Goal: Task Accomplishment & Management: Complete application form

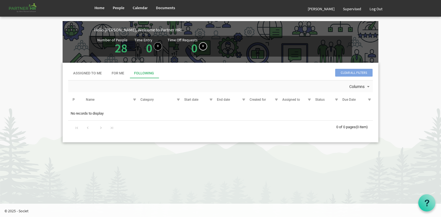
click at [201, 46] on link at bounding box center [203, 46] width 8 height 8
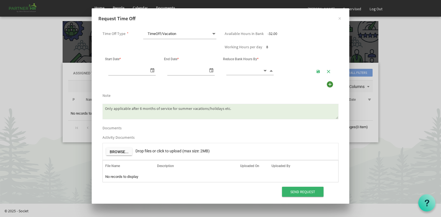
scroll to position [0, 6]
click at [153, 71] on span "select" at bounding box center [152, 70] width 7 height 8
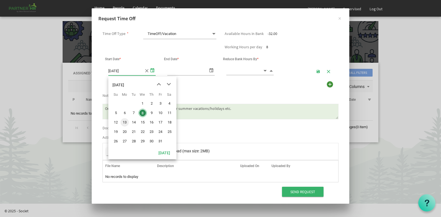
click at [125, 123] on span "13" at bounding box center [125, 122] width 8 height 8
type input "[DATE]"
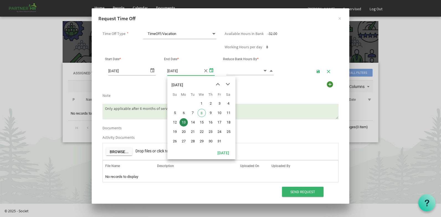
click at [211, 70] on span "select" at bounding box center [211, 70] width 7 height 8
click at [203, 122] on span "15" at bounding box center [202, 122] width 8 height 8
type input "[DATE]"
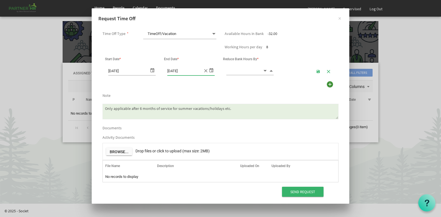
click at [213, 34] on span at bounding box center [213, 34] width 5 height 8
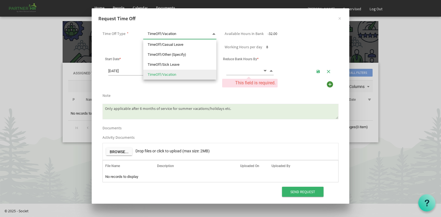
scroll to position [0, 0]
click at [174, 45] on li "TimeOff/Casual Leave" at bounding box center [179, 45] width 73 height 10
type input "TimeOff/Casual Leave"
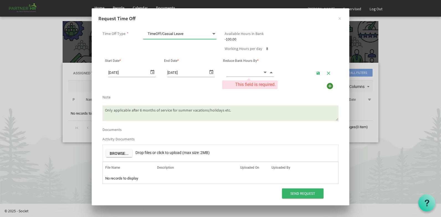
click at [234, 72] on input at bounding box center [244, 72] width 36 height 9
type input "24.00"
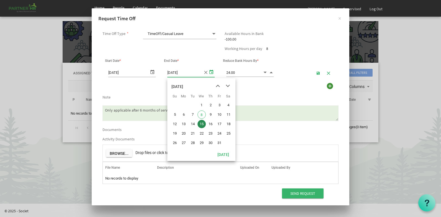
click at [212, 72] on span "select" at bounding box center [211, 72] width 7 height 8
click at [228, 124] on span "18" at bounding box center [228, 124] width 8 height 8
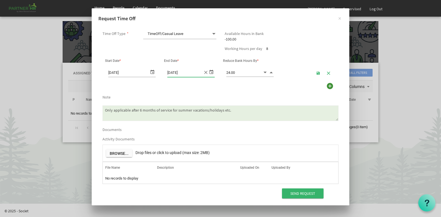
click at [206, 87] on div "Use Lieu Time First" at bounding box center [220, 86] width 244 height 11
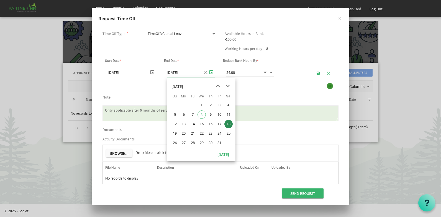
click at [212, 71] on span "select" at bounding box center [211, 72] width 7 height 8
click at [203, 124] on span "15" at bounding box center [202, 124] width 8 height 8
type input "[DATE]"
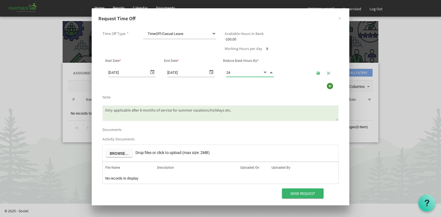
drag, startPoint x: 240, startPoint y: 73, endPoint x: 234, endPoint y: 72, distance: 6.2
click at [234, 72] on input "24" at bounding box center [244, 72] width 36 height 9
type input "24.00"
click at [251, 89] on div "Use Lieu Time First" at bounding box center [220, 86] width 244 height 11
click at [136, 114] on textarea "Only applicable after 6 months of service for summer vacations/holidays etc." at bounding box center [221, 113] width 236 height 16
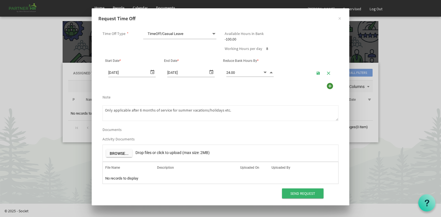
drag, startPoint x: 236, startPoint y: 111, endPoint x: 86, endPoint y: 108, distance: 149.4
click at [86, 108] on div "× Request Time Off Time Off Type * TimeOff/Casual Leave TimeOff/Casual Leave Av…" at bounding box center [220, 108] width 441 height 217
drag, startPoint x: 218, startPoint y: 110, endPoint x: 103, endPoint y: 100, distance: 114.9
click at [103, 100] on div "Only applicable after 6 months of service for summer vacations/holidays etc." at bounding box center [220, 111] width 244 height 23
click at [141, 110] on textarea "Only applicable after 6 months of service for summer vacations/holidays etc." at bounding box center [221, 113] width 236 height 16
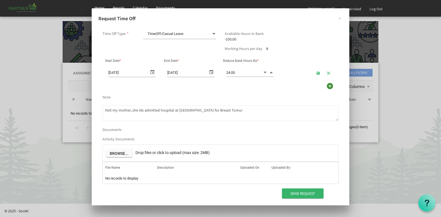
click at [141, 108] on textarea "Only applicable after 6 months of service for summer vacations/holidays etc." at bounding box center [221, 113] width 236 height 16
click at [157, 109] on textarea "Only applicable after 6 months of service for summer vacations/holidays etc." at bounding box center [221, 113] width 236 height 16
click at [203, 110] on textarea "Only applicable after 6 months of service for summer vacations/holidays etc." at bounding box center [221, 113] width 236 height 16
click at [228, 111] on textarea "Only applicable after 6 months of service for summer vacations/holidays etc." at bounding box center [221, 113] width 236 height 16
drag, startPoint x: 228, startPoint y: 111, endPoint x: 98, endPoint y: 109, distance: 130.0
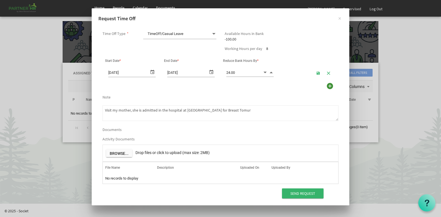
click at [98, 109] on div "Time Off Type * TimeOff/Casual Leave TimeOff/Casual Leave Available Hours in Ba…" at bounding box center [221, 113] width 258 height 183
type textarea "Visit my mother, she is admitted in the hospital at Guntur for Breast Tomur"
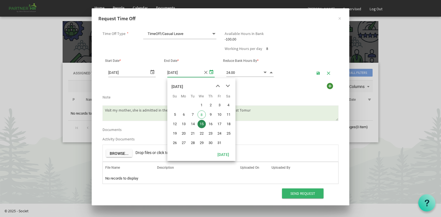
click at [212, 72] on span "select" at bounding box center [211, 72] width 7 height 8
click at [261, 94] on div "Note" at bounding box center [220, 95] width 244 height 7
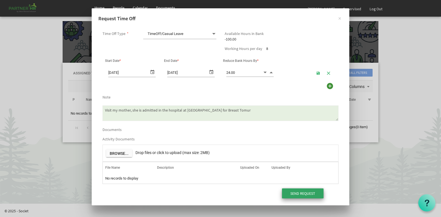
click at [300, 192] on input "Send Request" at bounding box center [303, 193] width 42 height 10
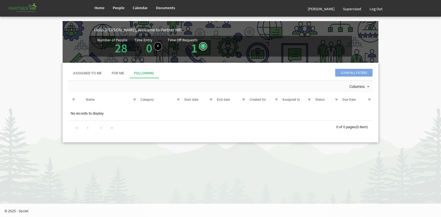
click at [201, 46] on link at bounding box center [203, 46] width 8 height 8
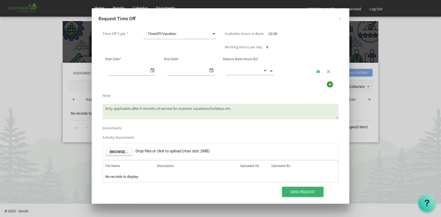
scroll to position [0, 6]
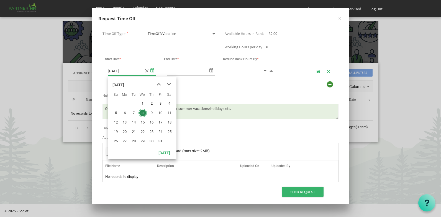
click at [154, 71] on span "select" at bounding box center [152, 70] width 7 height 8
click at [151, 122] on span "16" at bounding box center [151, 122] width 8 height 8
type input "10/16/2025"
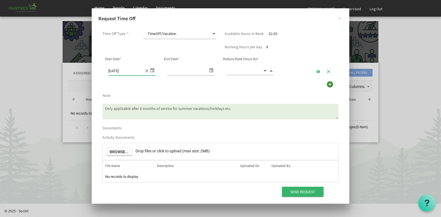
click at [213, 71] on span "select" at bounding box center [211, 70] width 7 height 8
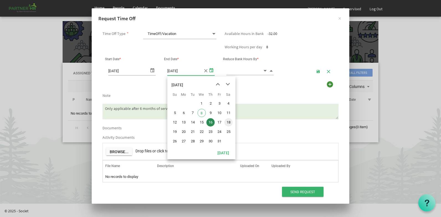
click at [229, 120] on span "18" at bounding box center [228, 122] width 8 height 8
type input "10/18/2025"
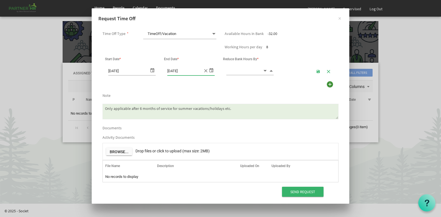
click at [245, 89] on div "Use Lieu Time First" at bounding box center [220, 85] width 244 height 11
click at [197, 89] on div "Use Lieu Time First" at bounding box center [220, 85] width 244 height 11
click at [238, 70] on input at bounding box center [244, 70] width 36 height 9
type input "24.00"
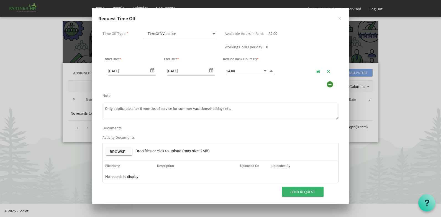
drag, startPoint x: 231, startPoint y: 108, endPoint x: 90, endPoint y: 108, distance: 141.3
click at [94, 110] on div "Time Off Type * TimeOff/Vacation TimeOff/Vacation Available Hours in Bank -32.0…" at bounding box center [221, 112] width 258 height 181
paste textarea "Visit my mother, she is admitted in the hospital at Guntur for Breast Tomur"
type textarea "Visit my mother, she is admitted in the hospital at Guntur for Breast Tomur"
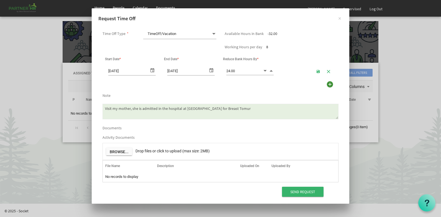
click at [265, 212] on div "× Request Time Off Time Off Type * TimeOff/Vacation TimeOff/Vacation Available …" at bounding box center [220, 108] width 441 height 217
click at [303, 192] on input "Send Request" at bounding box center [303, 192] width 42 height 10
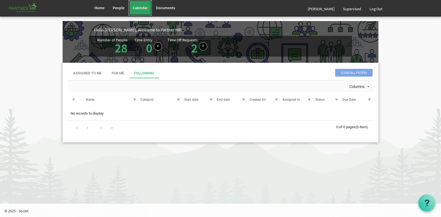
click at [139, 6] on span "Calendar" at bounding box center [140, 7] width 15 height 5
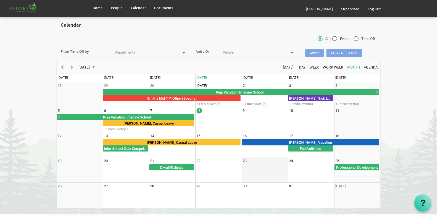
scroll to position [12, 0]
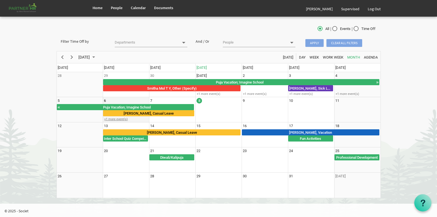
click at [118, 118] on div "+1 more event(s)" at bounding box center [126, 119] width 46 height 4
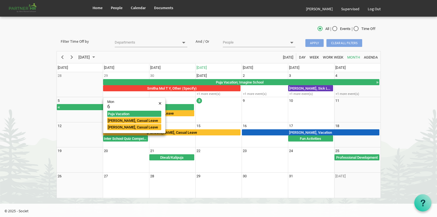
click at [402, 178] on body "Home People Calendar" at bounding box center [218, 95] width 437 height 215
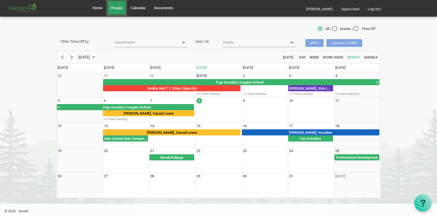
click at [118, 9] on span "People" at bounding box center [117, 7] width 12 height 5
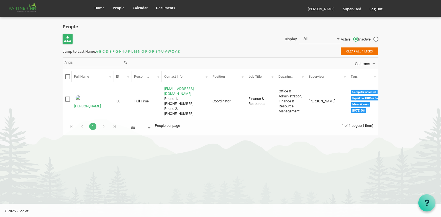
click at [80, 63] on input "Ariga" at bounding box center [94, 62] width 59 height 8
type input "A"
click at [357, 49] on span "Clear all filters" at bounding box center [359, 51] width 37 height 8
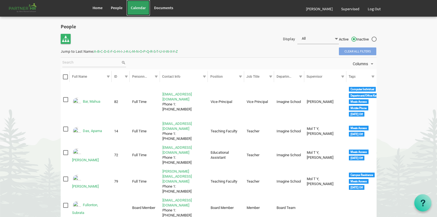
click at [141, 7] on span "Calendar" at bounding box center [138, 7] width 15 height 5
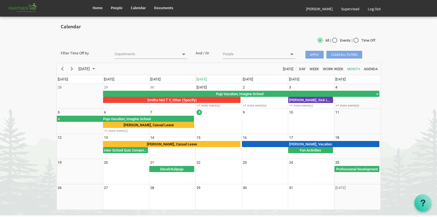
click at [416, 152] on body "Home People Calendar" at bounding box center [218, 107] width 437 height 215
click at [121, 131] on div "+1 more event(s)" at bounding box center [126, 131] width 46 height 4
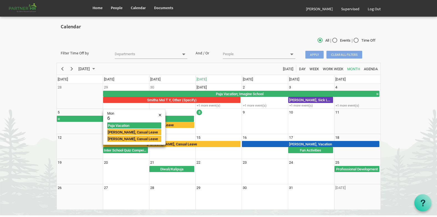
click at [410, 121] on body "Home People Calendar" at bounding box center [218, 107] width 437 height 215
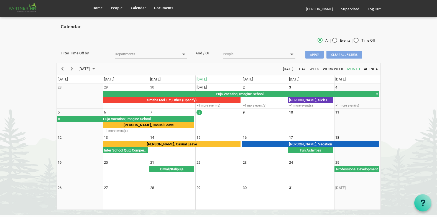
click at [184, 54] on span at bounding box center [183, 54] width 5 height 5
click at [315, 55] on span "Apply" at bounding box center [314, 55] width 18 height 8
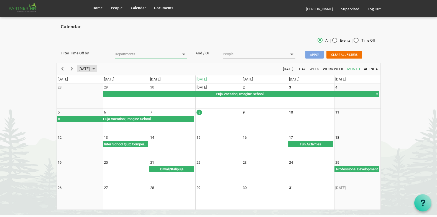
click at [97, 68] on span "October 2025" at bounding box center [93, 68] width 7 height 7
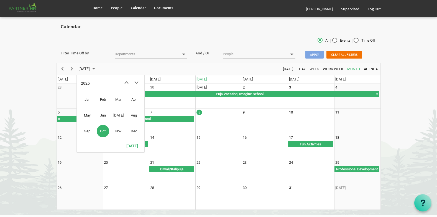
click at [104, 131] on span "Oct" at bounding box center [103, 131] width 12 height 12
click at [398, 123] on body "Home People Calendar" at bounding box center [218, 107] width 437 height 215
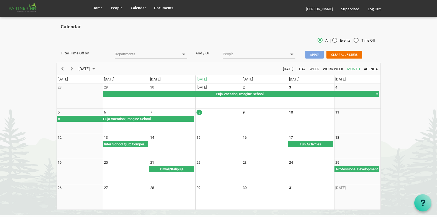
click at [346, 54] on span "Clear all filters" at bounding box center [344, 55] width 36 height 8
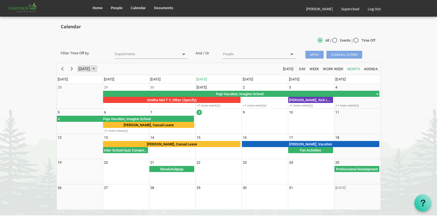
click at [97, 69] on span "October 2025" at bounding box center [93, 68] width 7 height 7
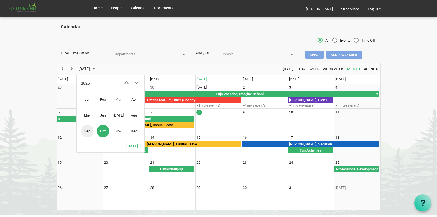
click at [90, 131] on span "Sep" at bounding box center [87, 131] width 12 height 12
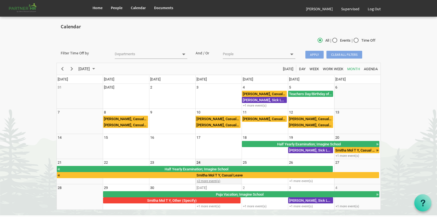
click at [205, 180] on div "+2 more event(s)" at bounding box center [219, 181] width 46 height 4
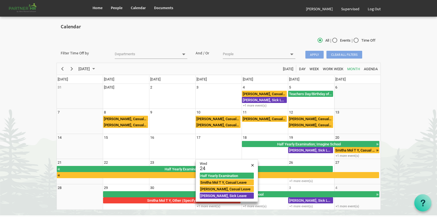
click at [400, 157] on body "Home People Calendar" at bounding box center [218, 107] width 437 height 215
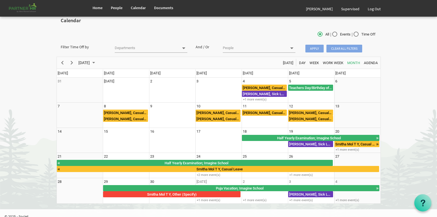
scroll to position [12, 0]
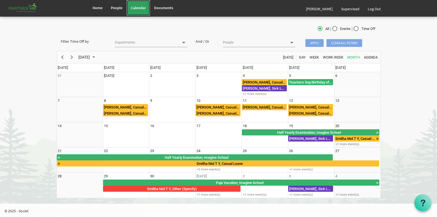
click at [138, 6] on span "Calendar" at bounding box center [138, 7] width 15 height 5
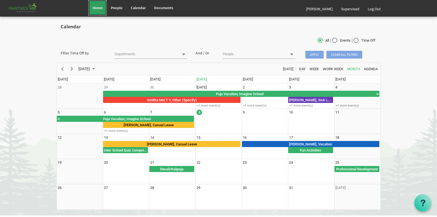
click at [101, 7] on span "Home" at bounding box center [98, 7] width 10 height 5
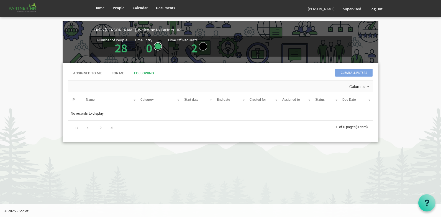
click at [155, 46] on link at bounding box center [158, 46] width 8 height 8
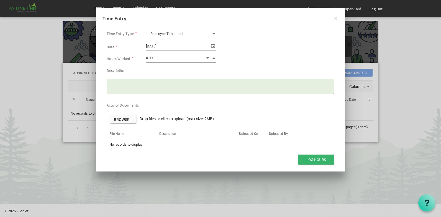
click at [214, 34] on span at bounding box center [213, 34] width 5 height 8
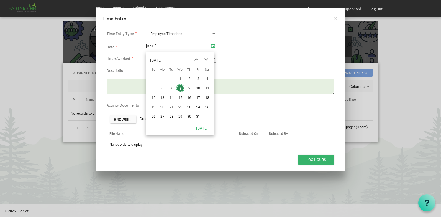
click at [214, 47] on span "select" at bounding box center [213, 45] width 7 height 7
click at [181, 79] on span "1" at bounding box center [180, 79] width 8 height 8
type input "10/1/2025"
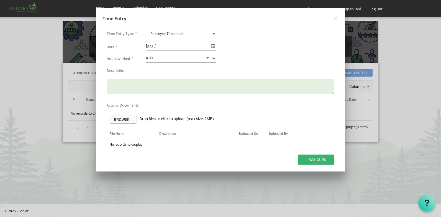
click at [208, 58] on span "Decrement value" at bounding box center [207, 58] width 5 height 6
click at [214, 60] on span "Increment value" at bounding box center [213, 58] width 5 height 6
click at [208, 57] on span "Decrement value" at bounding box center [207, 58] width 5 height 6
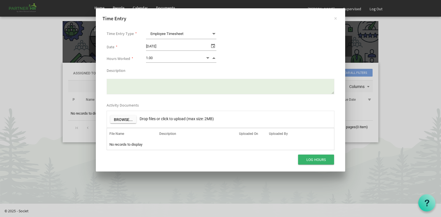
click at [208, 57] on span "Decrement value" at bounding box center [207, 58] width 5 height 6
type input "0.00"
click at [214, 33] on span at bounding box center [213, 34] width 5 height 8
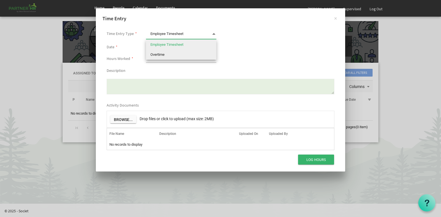
click at [165, 56] on li "Overtime" at bounding box center [181, 55] width 70 height 10
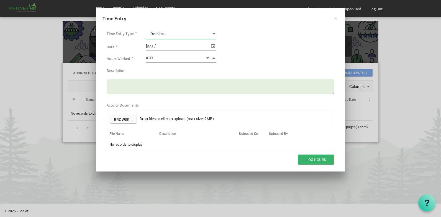
click at [215, 33] on span at bounding box center [213, 34] width 5 height 8
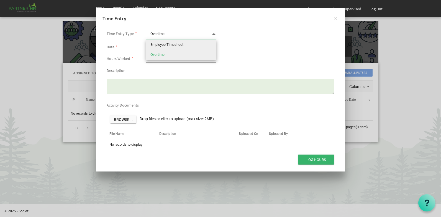
click at [177, 43] on li "Employee Timesheet" at bounding box center [181, 45] width 70 height 10
type input "Employee Timesheet"
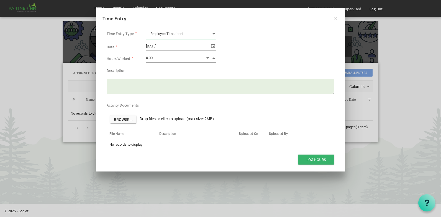
click at [124, 88] on textarea "Description" at bounding box center [221, 87] width 228 height 16
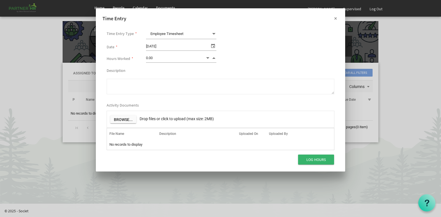
click at [336, 17] on button "×" at bounding box center [336, 18] width 14 height 14
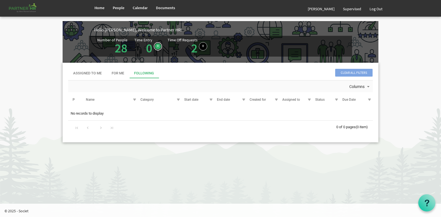
click at [158, 46] on link at bounding box center [158, 46] width 8 height 8
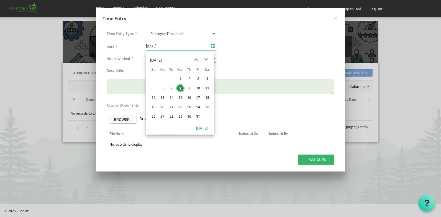
click at [215, 46] on span "select" at bounding box center [213, 45] width 7 height 7
click at [181, 78] on span "1" at bounding box center [180, 79] width 8 height 8
type input "10/1/2025"
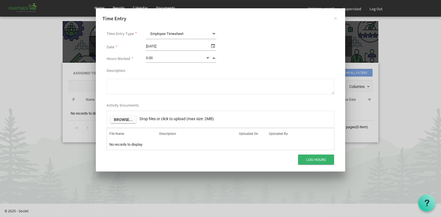
click at [123, 84] on textarea "Description" at bounding box center [221, 87] width 228 height 16
click at [336, 18] on button "×" at bounding box center [336, 18] width 14 height 14
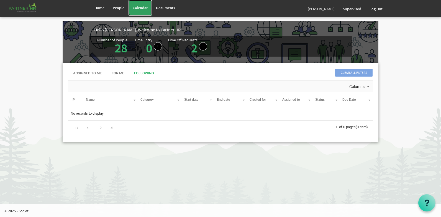
click at [141, 7] on span "Calendar" at bounding box center [140, 7] width 15 height 5
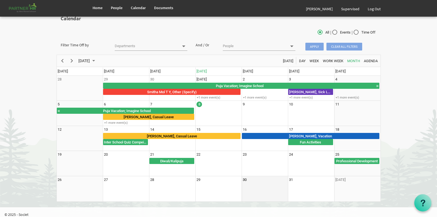
scroll to position [12, 0]
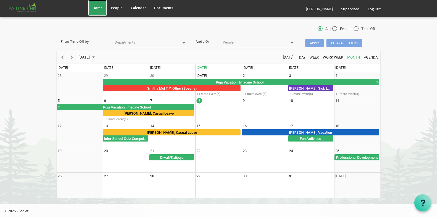
click at [97, 7] on span "Home" at bounding box center [98, 7] width 10 height 5
